Goal: Task Accomplishment & Management: Use online tool/utility

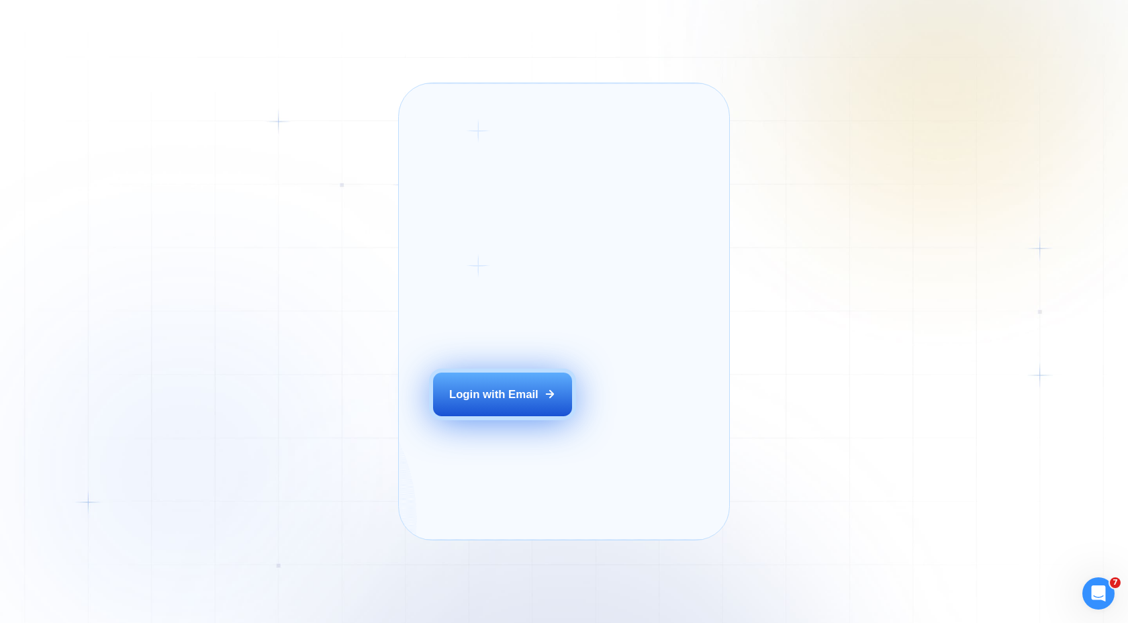
click at [494, 402] on div "Login with Email" at bounding box center [493, 394] width 89 height 15
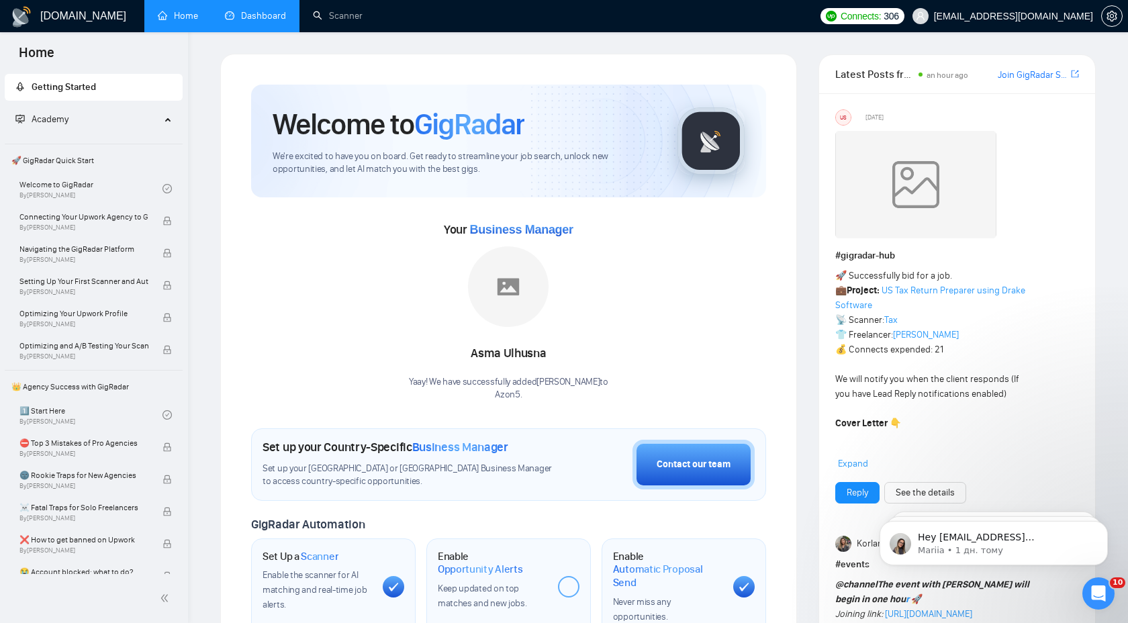
click at [283, 21] on link "Dashboard" at bounding box center [255, 15] width 61 height 11
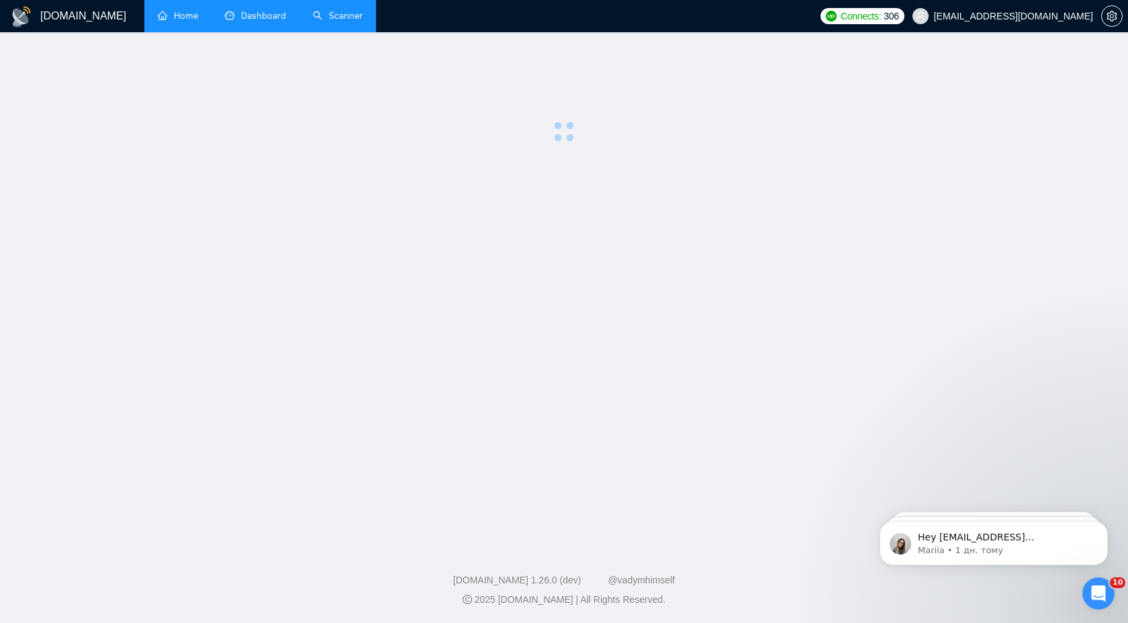
click at [330, 21] on link "Scanner" at bounding box center [338, 15] width 50 height 11
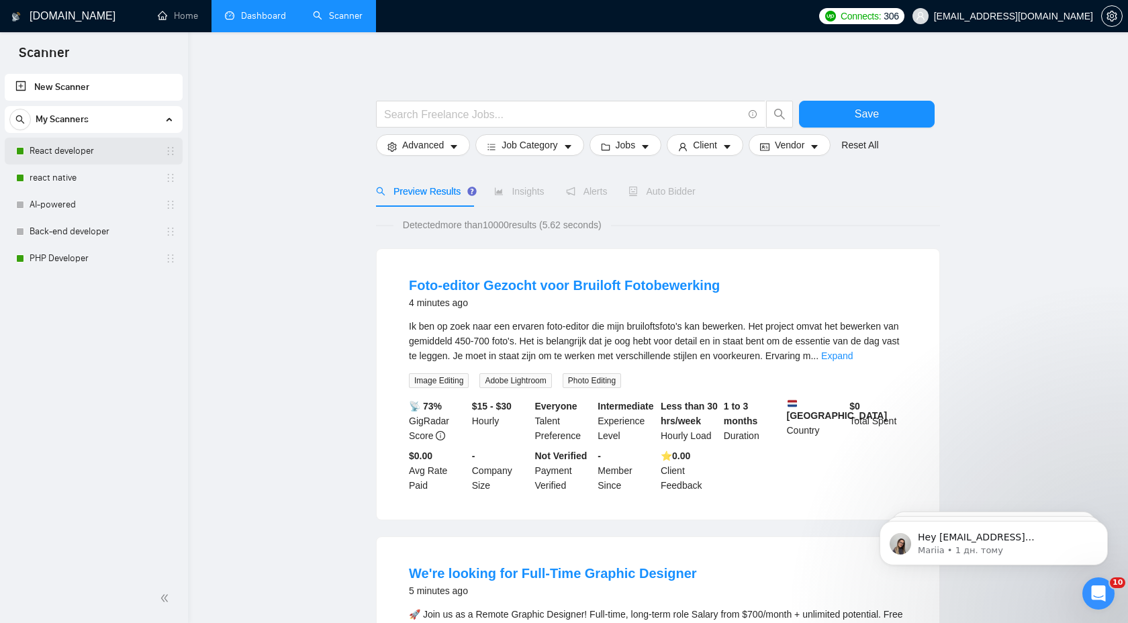
click at [148, 148] on link "React developer" at bounding box center [94, 151] width 128 height 27
